Goal: Find specific page/section: Find specific page/section

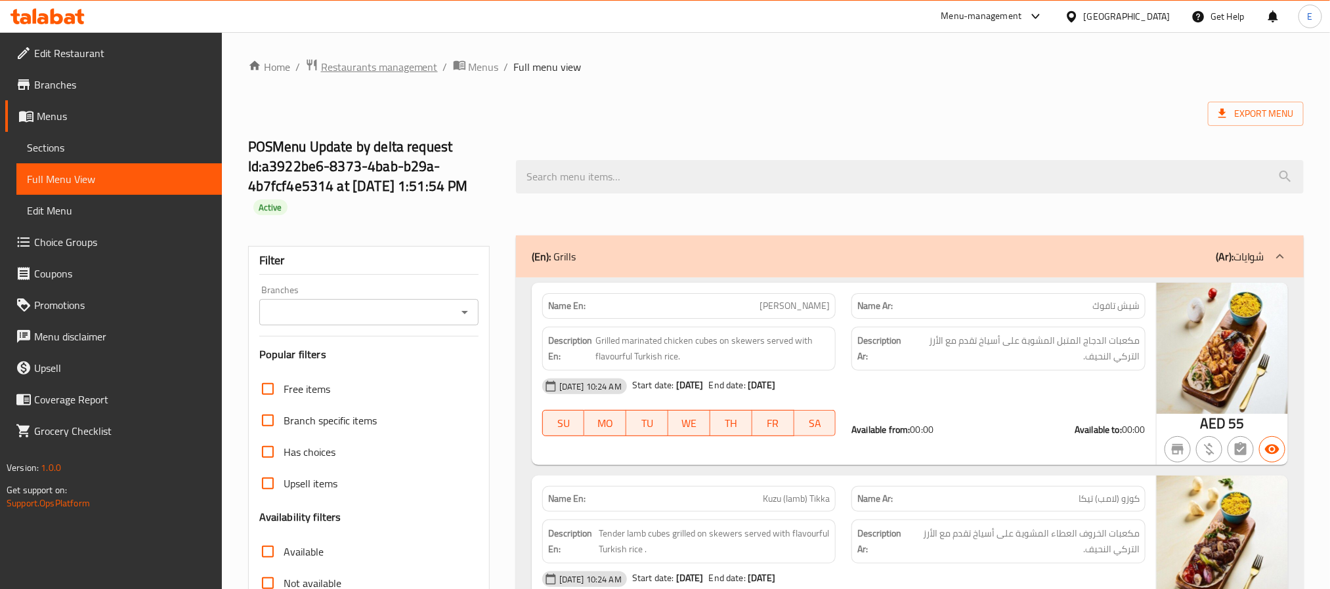
click at [406, 66] on span "Restaurants management" at bounding box center [379, 67] width 117 height 16
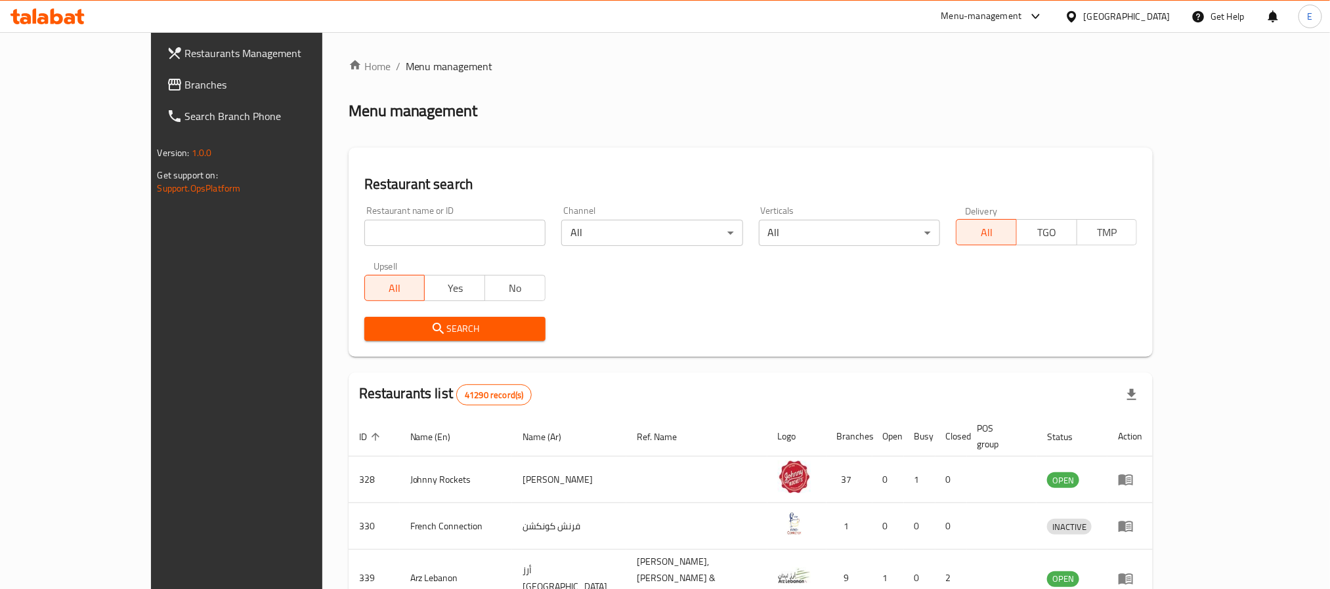
click at [432, 240] on input "search" at bounding box center [454, 233] width 181 height 26
paste input "10756"
click button "Search" at bounding box center [454, 329] width 181 height 24
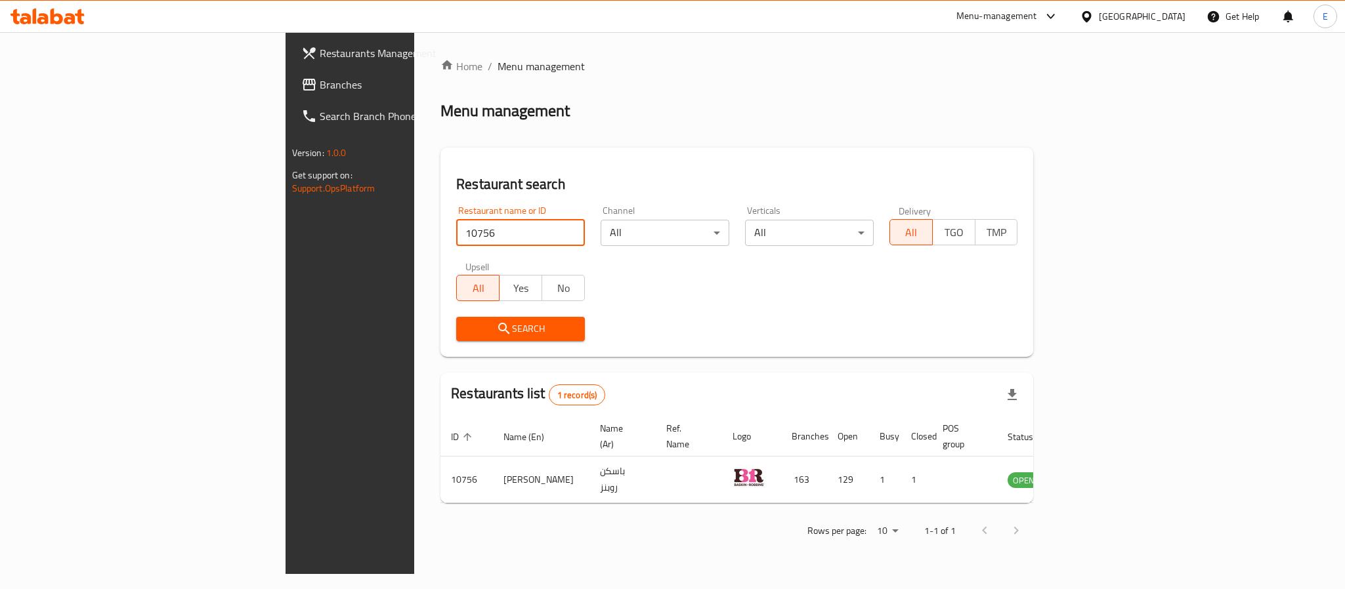
click at [456, 234] on input "10756" at bounding box center [520, 233] width 129 height 26
paste input "683098"
type input "683098"
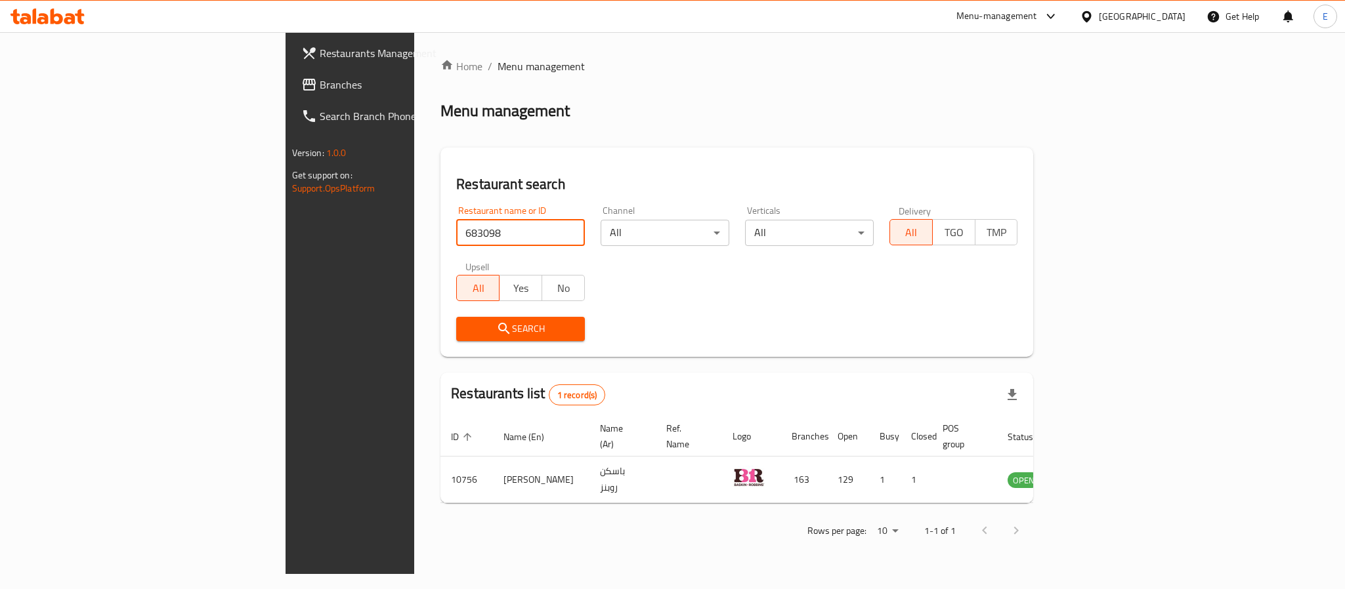
click button "Search" at bounding box center [520, 329] width 129 height 24
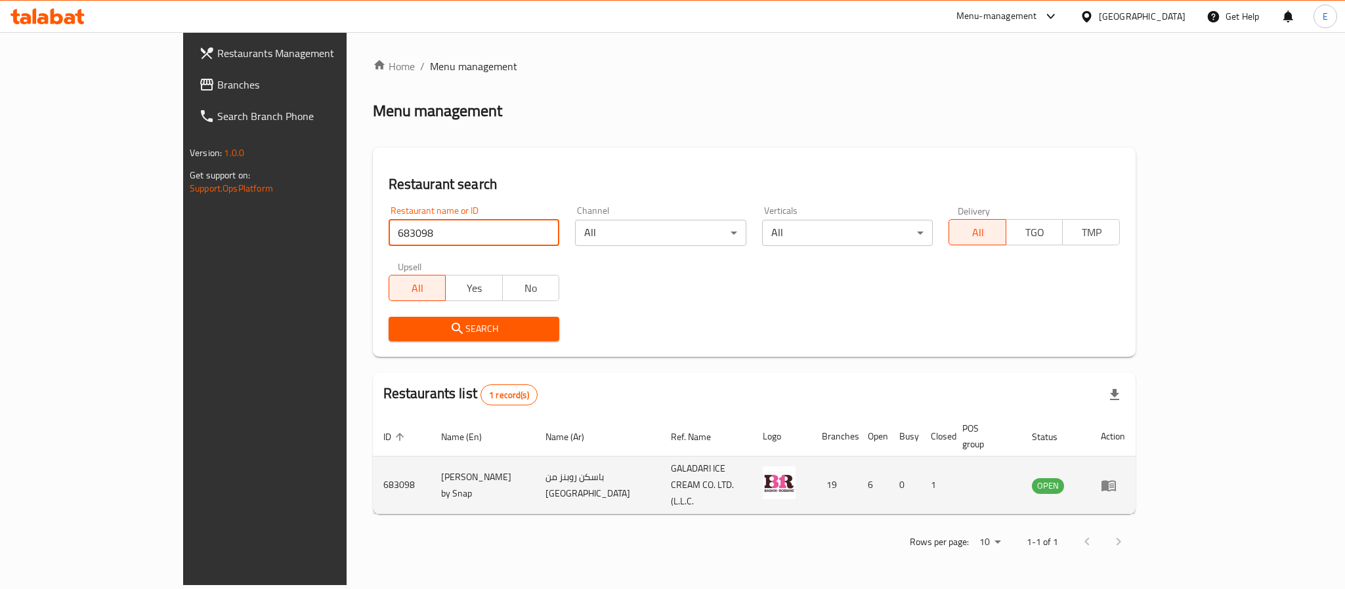
click at [1116, 478] on icon "enhanced table" at bounding box center [1109, 486] width 16 height 16
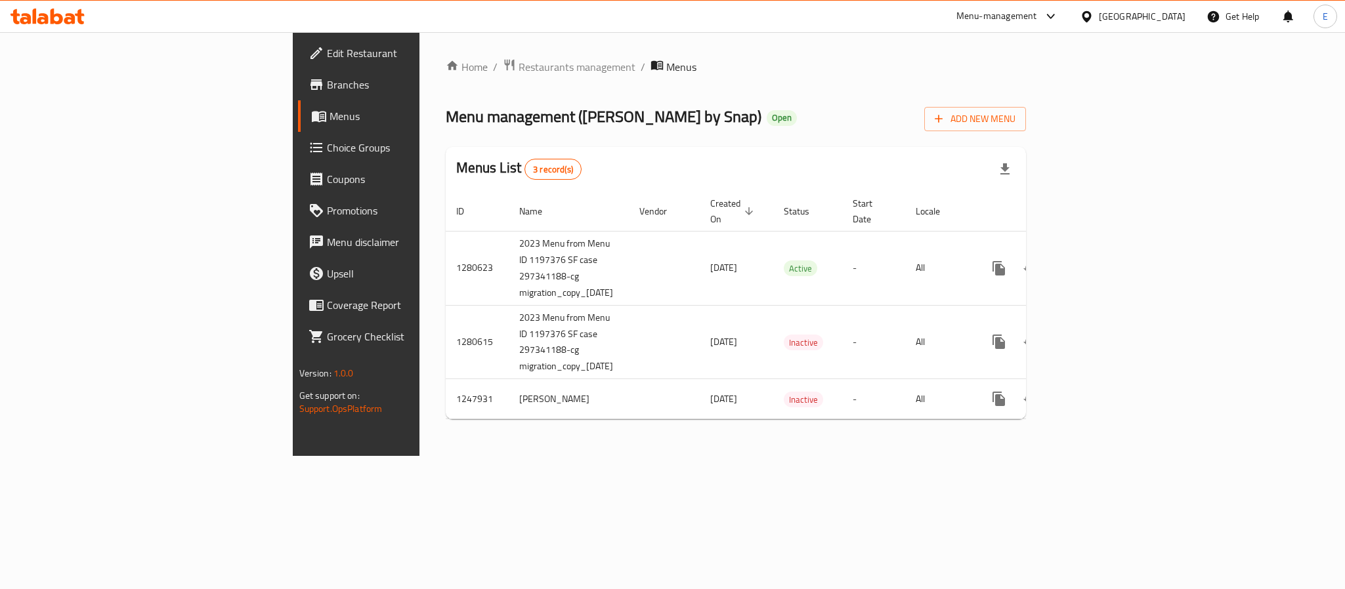
click at [327, 85] on span "Branches" at bounding box center [417, 85] width 180 height 16
